Goal: Navigation & Orientation: Find specific page/section

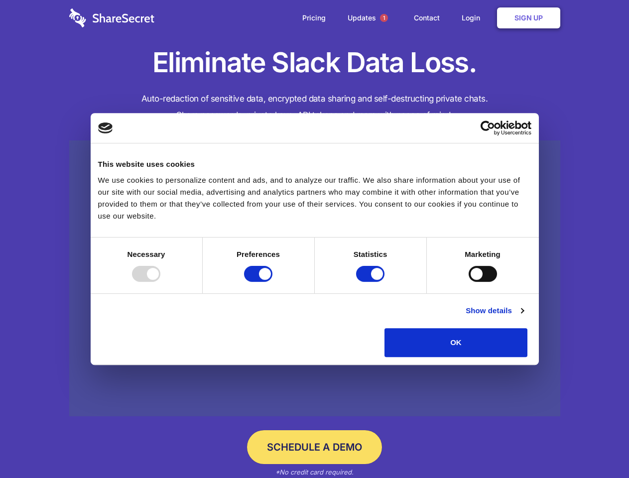
click at [160, 282] on div at bounding box center [146, 274] width 28 height 16
click at [272, 282] on input "Preferences" at bounding box center [258, 274] width 28 height 16
checkbox input "false"
click at [371, 282] on input "Statistics" at bounding box center [370, 274] width 28 height 16
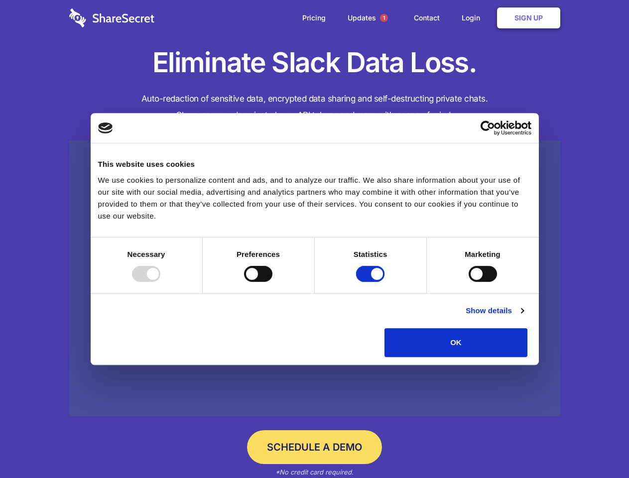
checkbox input "false"
click at [468, 282] on input "Marketing" at bounding box center [482, 274] width 28 height 16
checkbox input "true"
click at [523, 317] on link "Show details" at bounding box center [494, 311] width 58 height 12
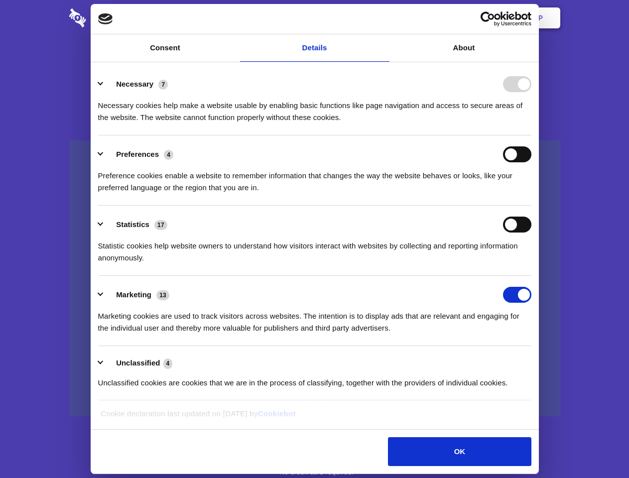
click at [531, 135] on li "Necessary 7 Necessary cookies help make a website usable by enabling basic func…" at bounding box center [314, 100] width 433 height 70
click at [383, 18] on span "1" at bounding box center [384, 18] width 8 height 8
